Goal: Task Accomplishment & Management: Manage account settings

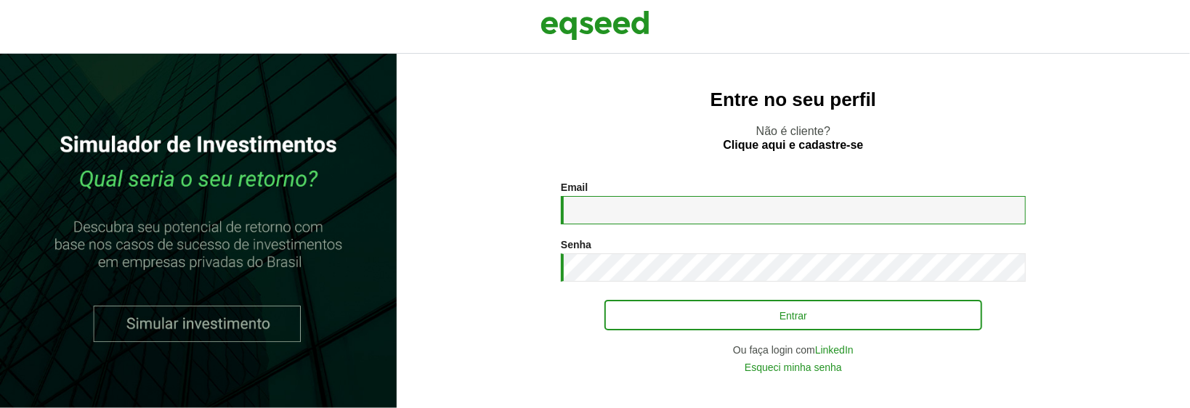
type input "**********"
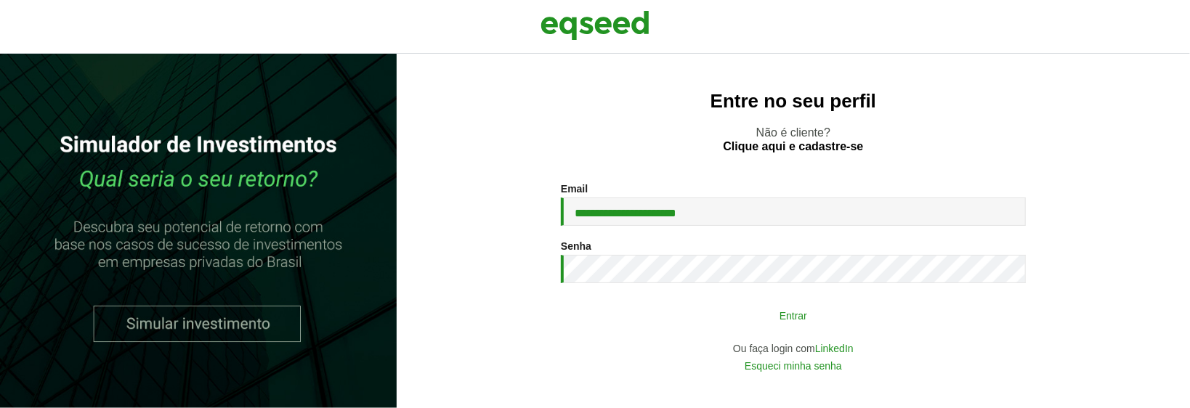
click at [797, 318] on button "Entrar" at bounding box center [793, 315] width 378 height 28
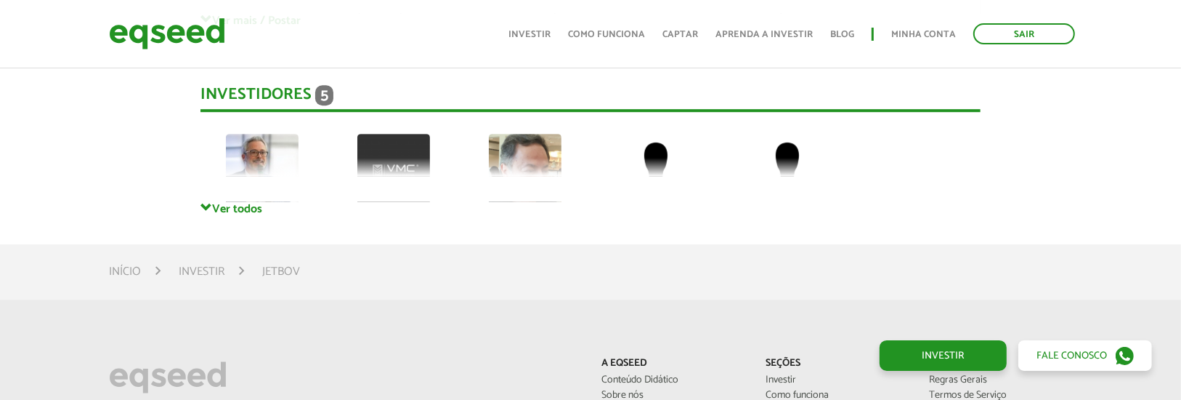
scroll to position [4050, 0]
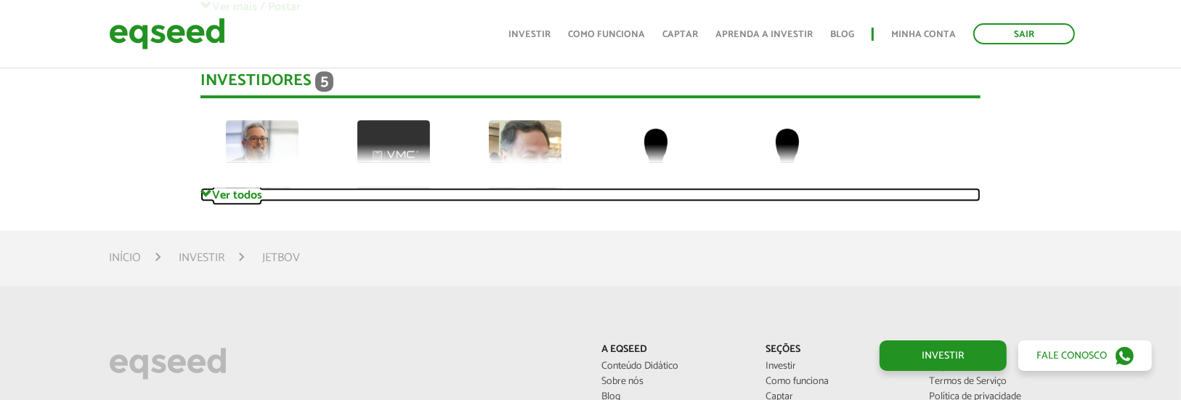
click at [209, 190] on span at bounding box center [206, 194] width 12 height 12
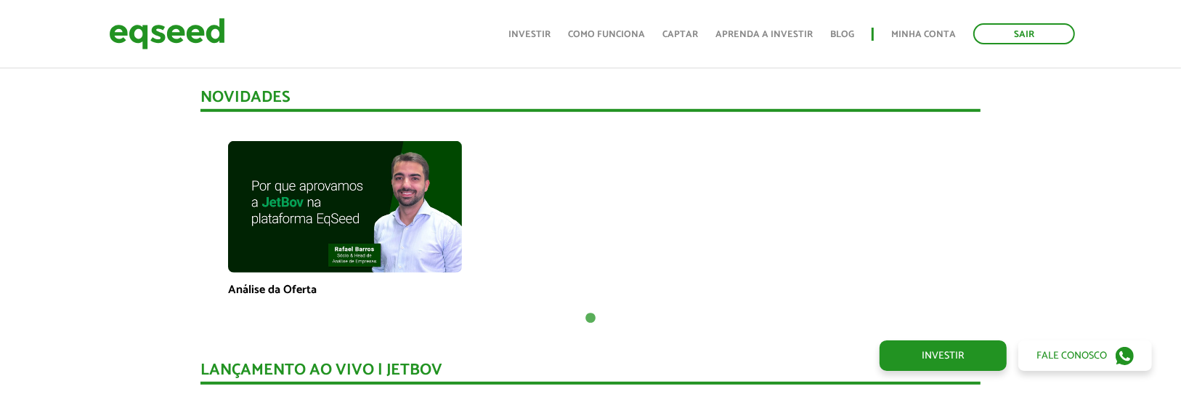
scroll to position [970, 0]
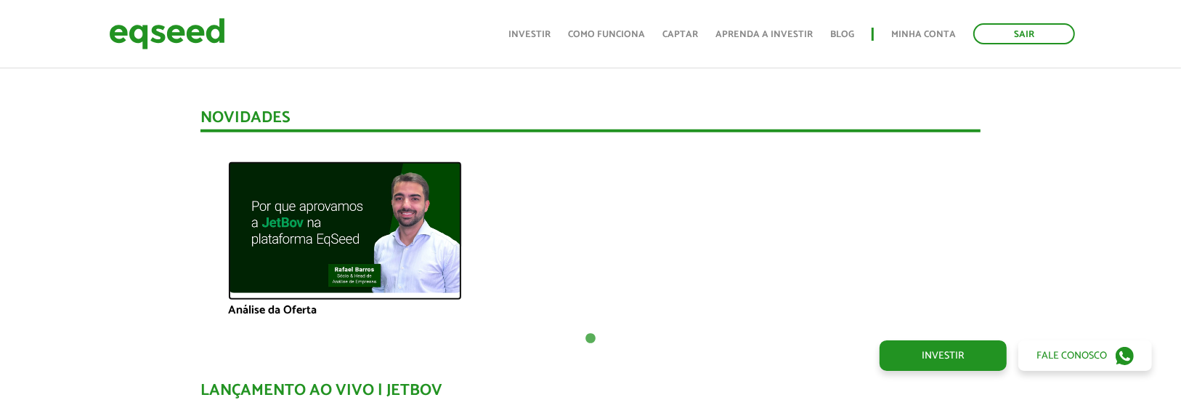
click at [311, 200] on img at bounding box center [345, 226] width 234 height 131
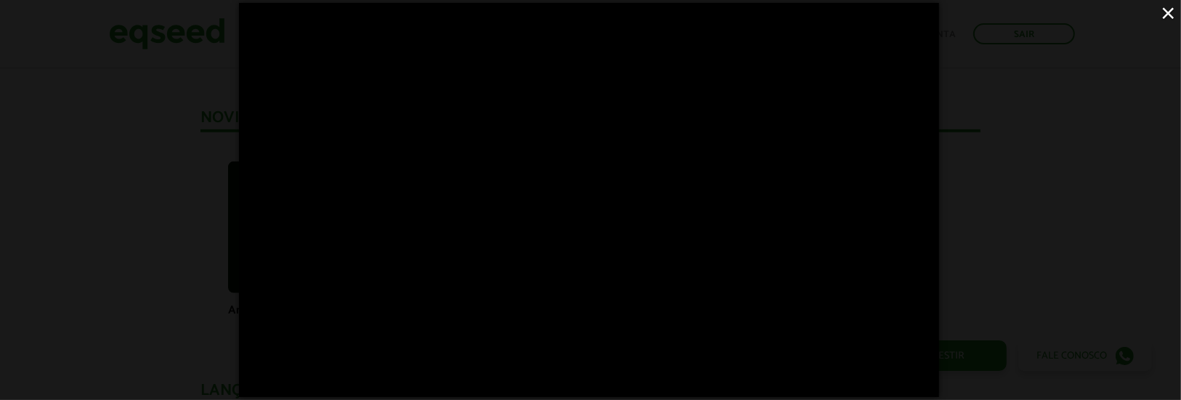
click at [1170, 11] on button "×" at bounding box center [1168, 12] width 25 height 25
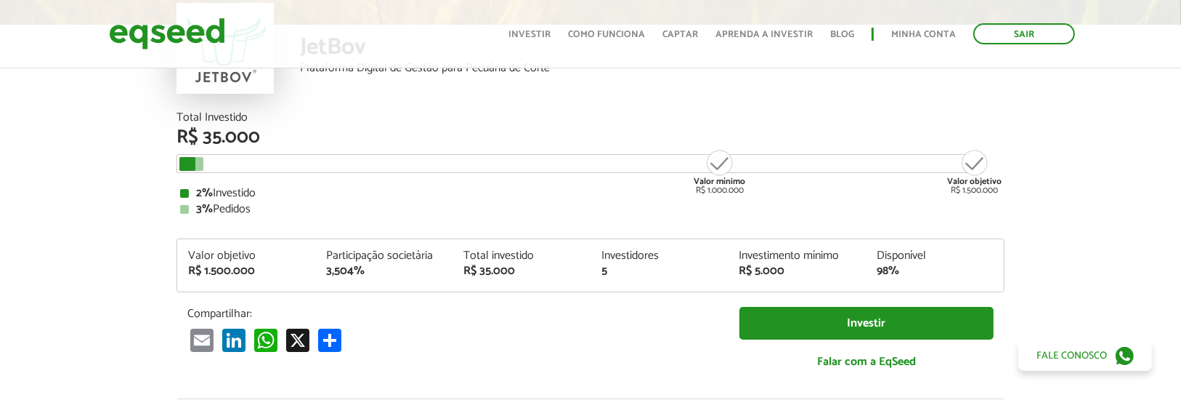
scroll to position [0, 0]
